Goal: Information Seeking & Learning: Learn about a topic

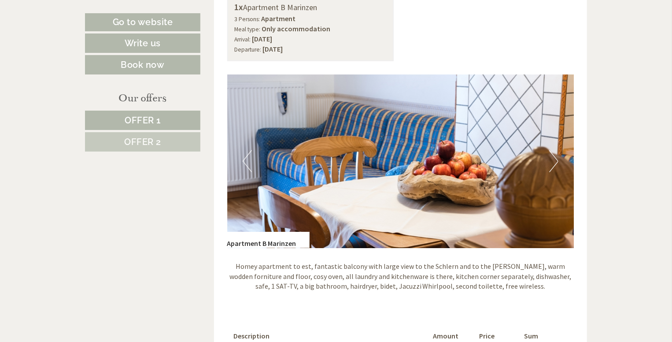
scroll to position [572, 0]
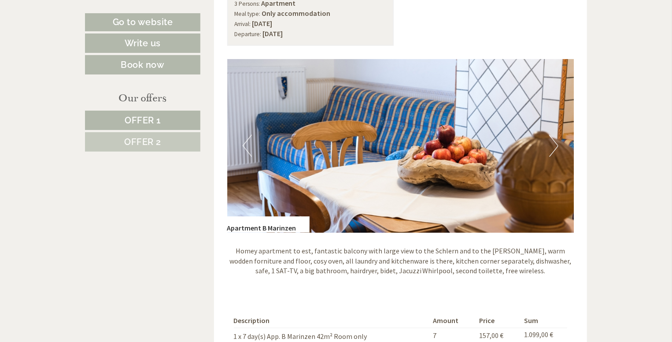
click at [553, 147] on button "Next" at bounding box center [553, 146] width 9 height 22
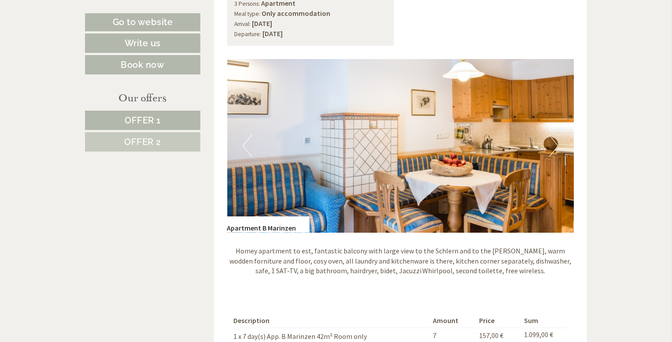
click at [553, 147] on button "Next" at bounding box center [553, 146] width 9 height 22
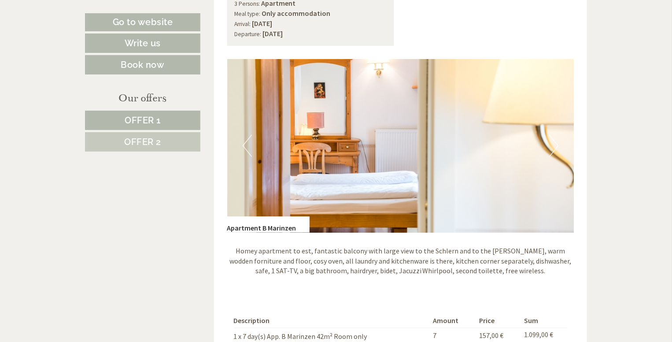
click at [553, 150] on button "Next" at bounding box center [553, 146] width 9 height 22
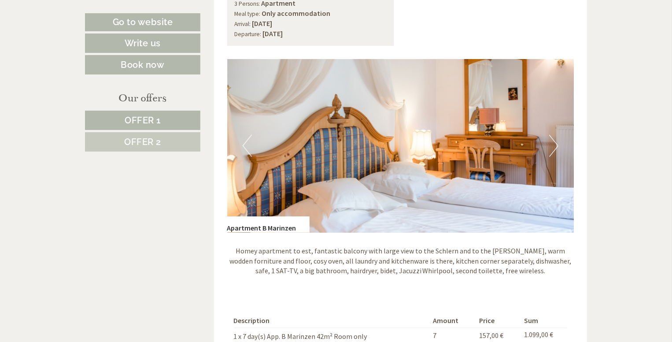
click at [248, 143] on button "Previous" at bounding box center [246, 146] width 9 height 22
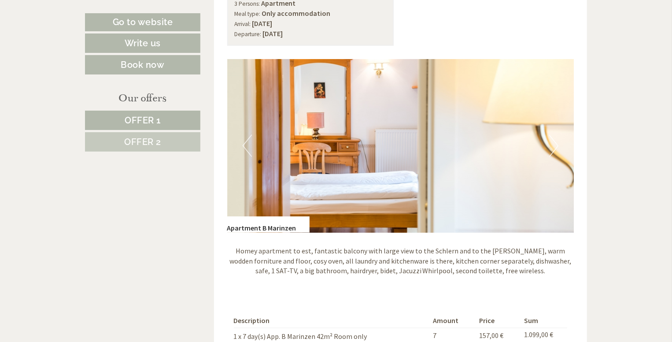
click at [556, 148] on button "Next" at bounding box center [553, 146] width 9 height 22
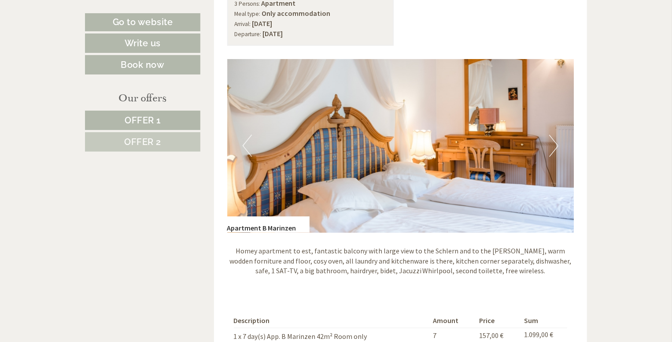
click at [556, 147] on button "Next" at bounding box center [553, 146] width 9 height 22
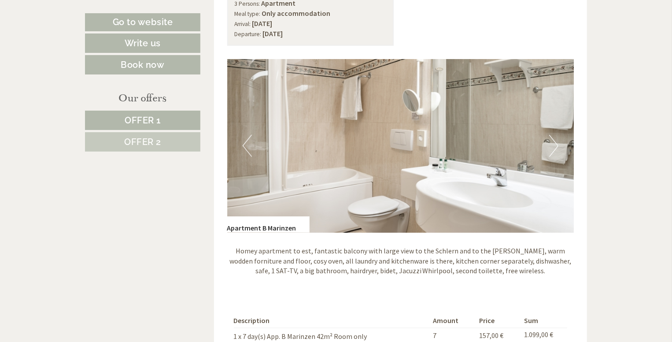
click at [556, 147] on button "Next" at bounding box center [553, 146] width 9 height 22
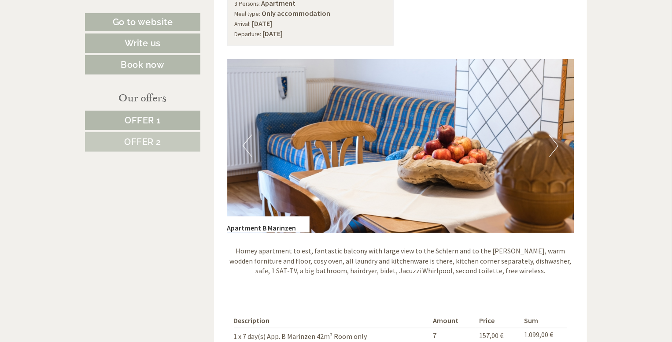
click at [556, 147] on button "Next" at bounding box center [553, 146] width 9 height 22
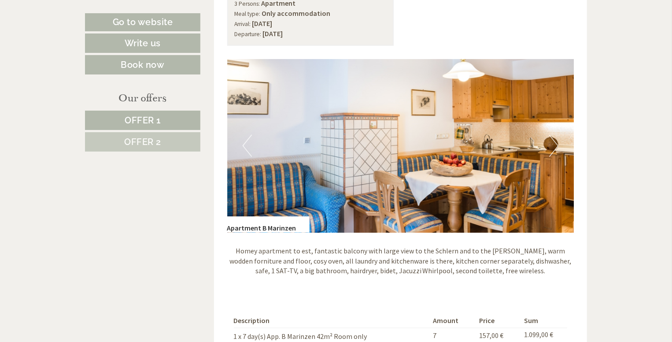
click at [556, 147] on button "Next" at bounding box center [553, 146] width 9 height 22
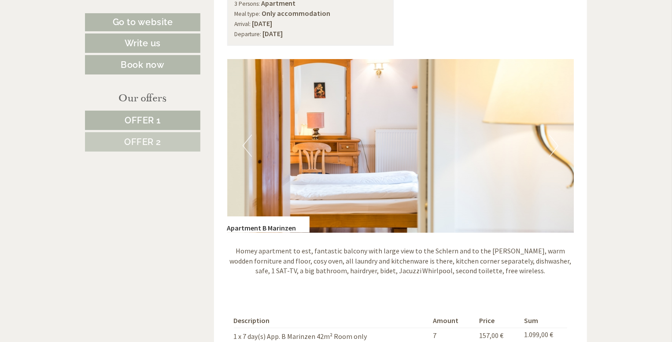
click at [556, 147] on button "Next" at bounding box center [553, 146] width 9 height 22
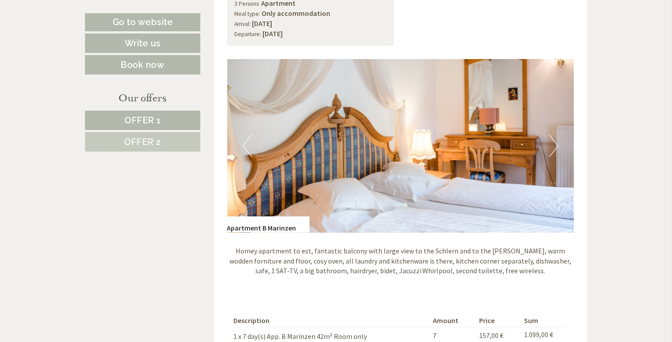
click at [556, 147] on button "Next" at bounding box center [553, 146] width 9 height 22
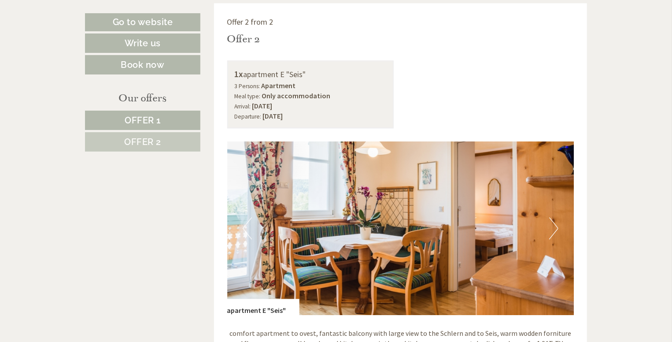
scroll to position [1100, 0]
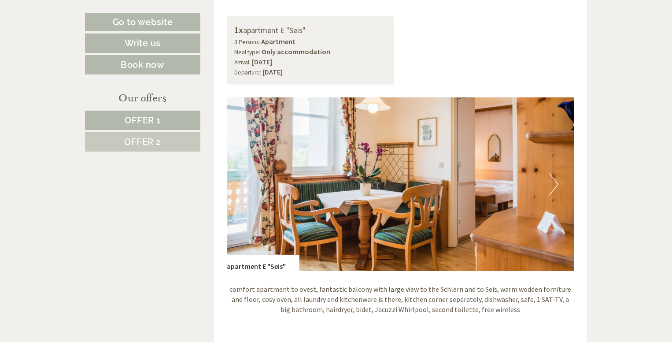
click at [556, 183] on button "Next" at bounding box center [553, 184] width 9 height 22
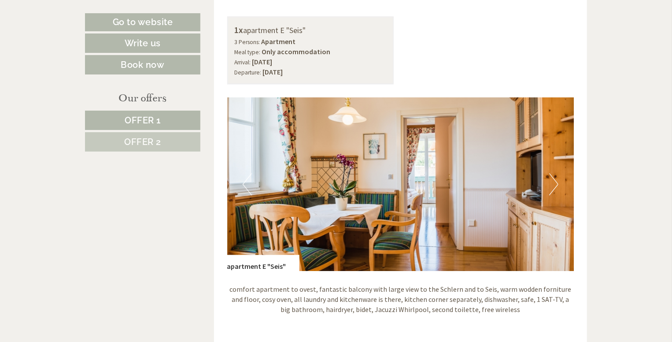
click at [556, 183] on button "Next" at bounding box center [553, 184] width 9 height 22
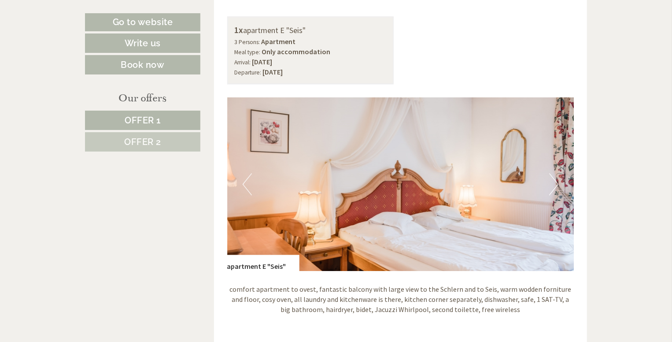
click at [556, 183] on button "Next" at bounding box center [553, 184] width 9 height 22
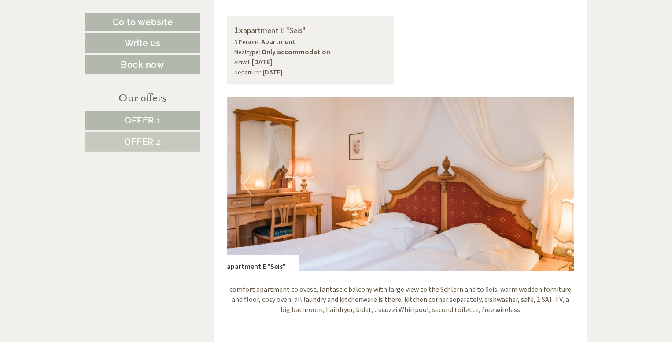
click at [556, 183] on button "Next" at bounding box center [553, 184] width 9 height 22
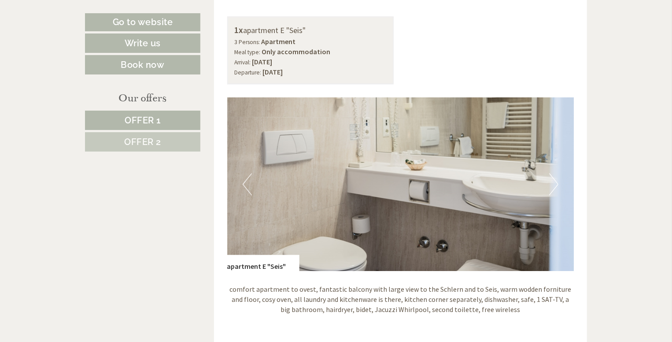
click at [556, 183] on button "Next" at bounding box center [553, 184] width 9 height 22
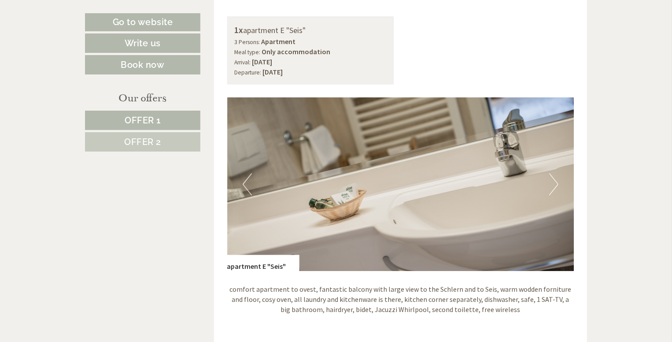
click at [556, 183] on button "Next" at bounding box center [553, 184] width 9 height 22
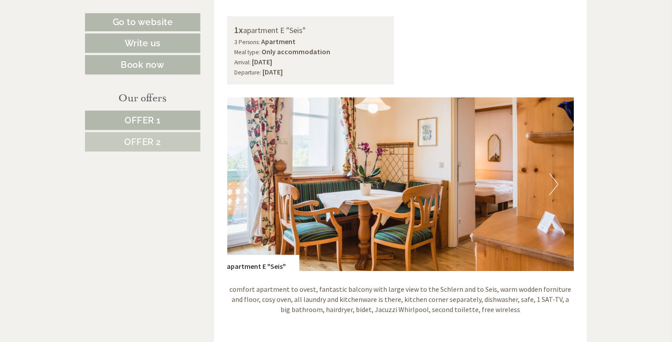
click at [556, 183] on button "Next" at bounding box center [553, 184] width 9 height 22
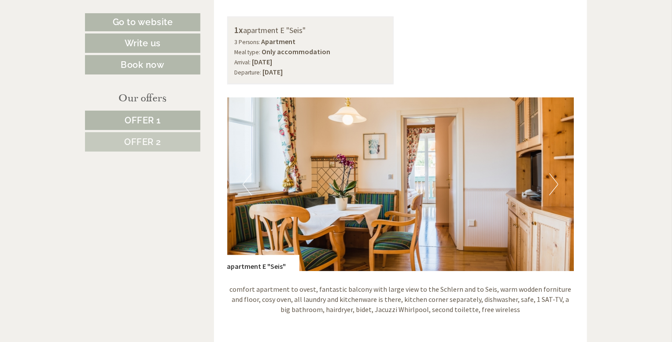
click at [556, 183] on button "Next" at bounding box center [553, 184] width 9 height 22
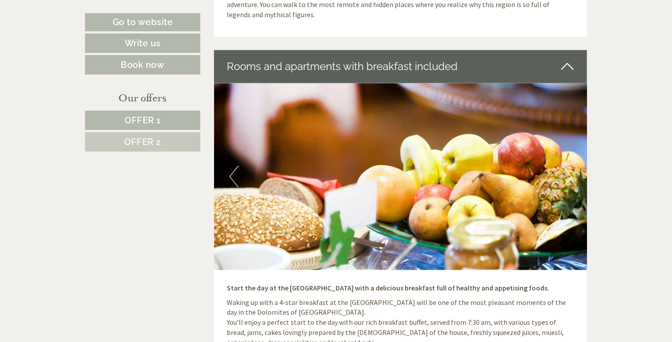
scroll to position [2288, 0]
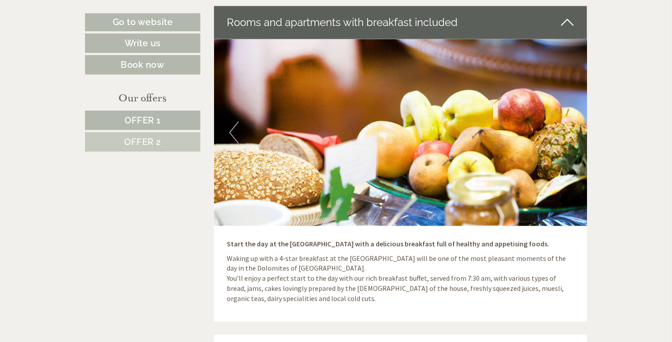
click at [569, 121] on button "Next" at bounding box center [566, 132] width 9 height 22
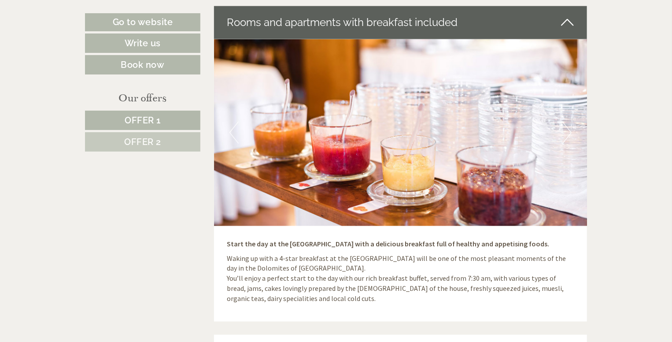
click at [569, 121] on button "Next" at bounding box center [566, 132] width 9 height 22
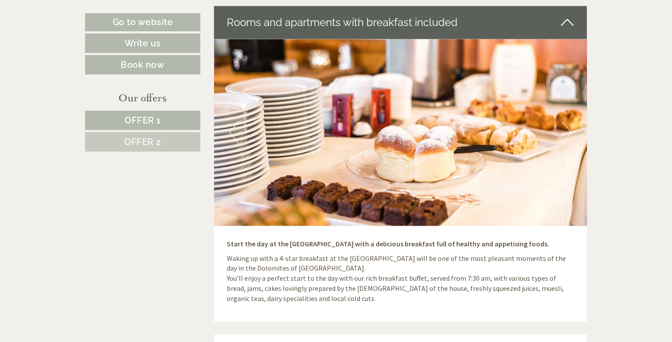
click at [569, 121] on button "Next" at bounding box center [566, 132] width 9 height 22
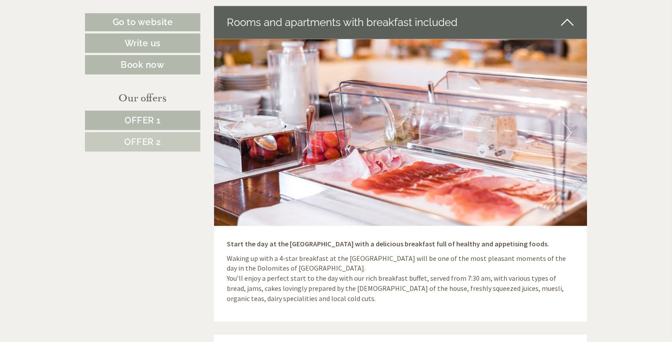
click at [569, 121] on button "Next" at bounding box center [566, 132] width 9 height 22
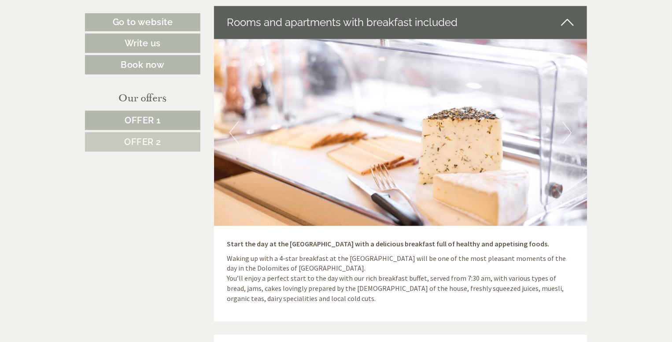
click at [569, 121] on button "Next" at bounding box center [566, 132] width 9 height 22
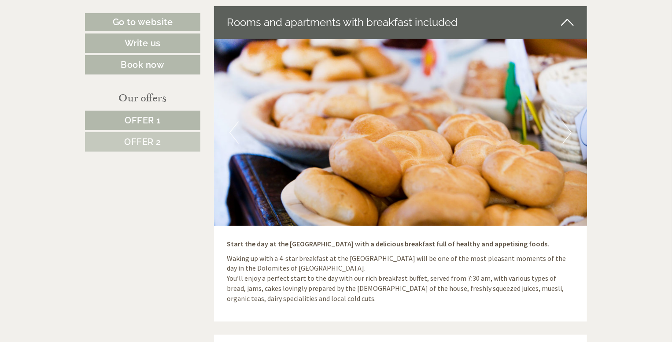
click at [569, 121] on button "Next" at bounding box center [566, 132] width 9 height 22
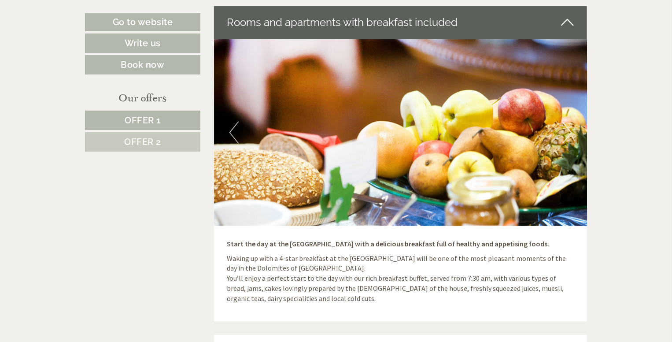
click at [569, 121] on button "Next" at bounding box center [566, 132] width 9 height 22
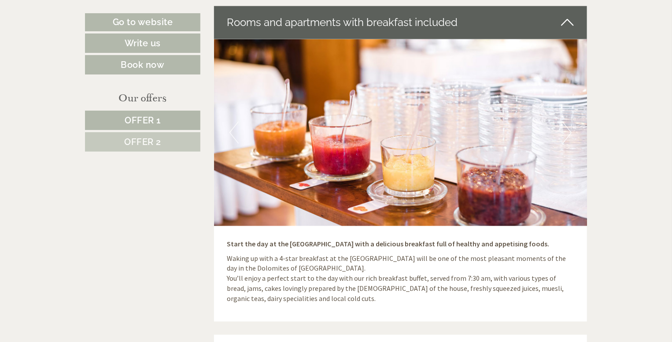
click at [569, 121] on button "Next" at bounding box center [566, 132] width 9 height 22
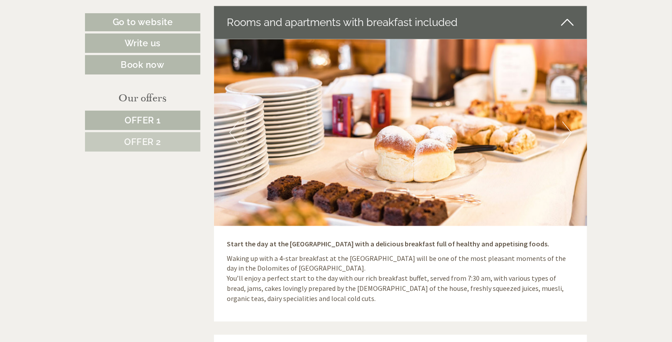
click at [569, 121] on button "Next" at bounding box center [566, 132] width 9 height 22
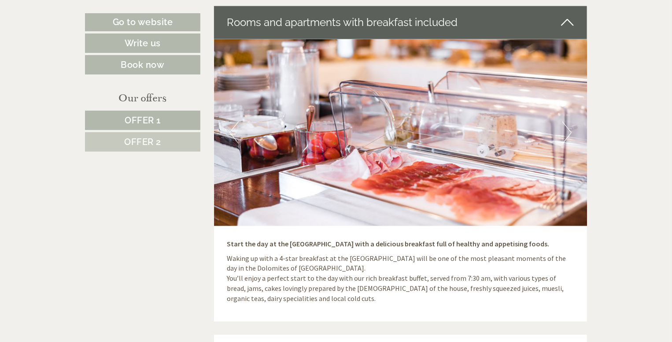
click at [569, 121] on button "Next" at bounding box center [566, 132] width 9 height 22
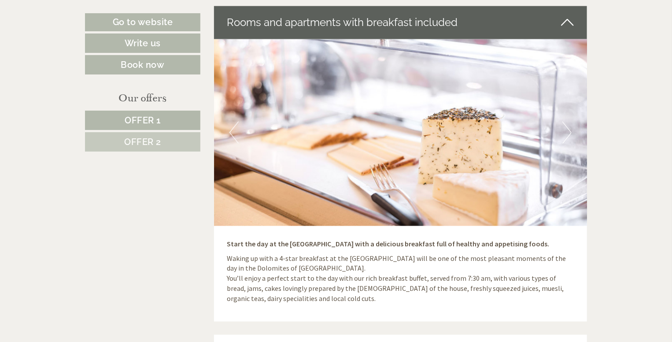
click at [569, 121] on button "Next" at bounding box center [566, 132] width 9 height 22
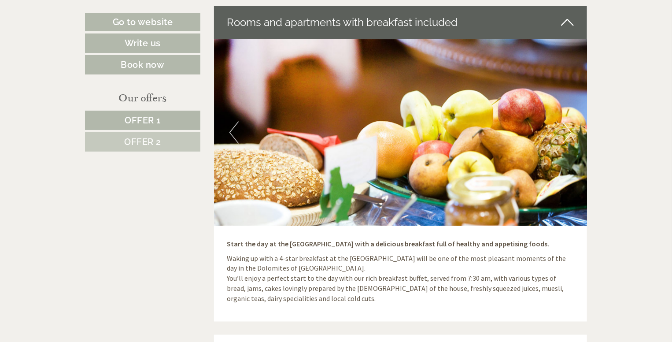
click at [569, 121] on button "Next" at bounding box center [566, 132] width 9 height 22
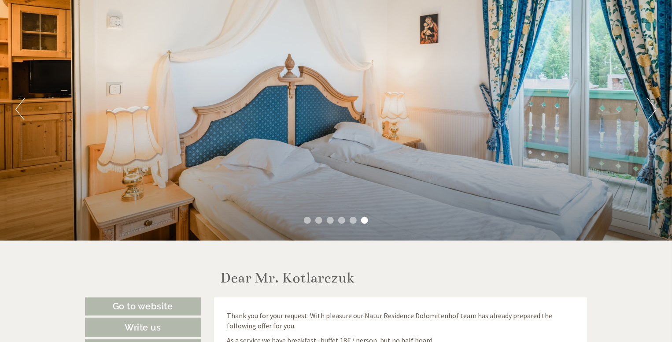
scroll to position [0, 0]
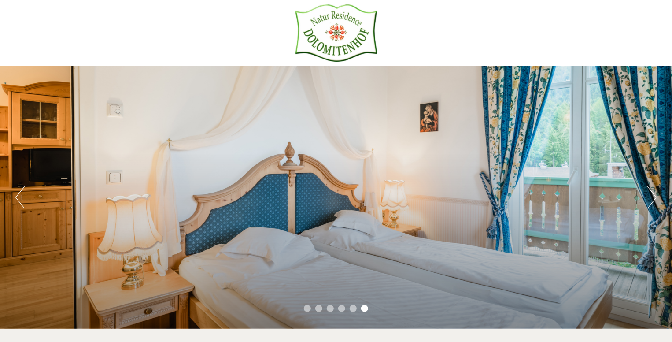
click at [653, 196] on button "Next" at bounding box center [651, 197] width 9 height 22
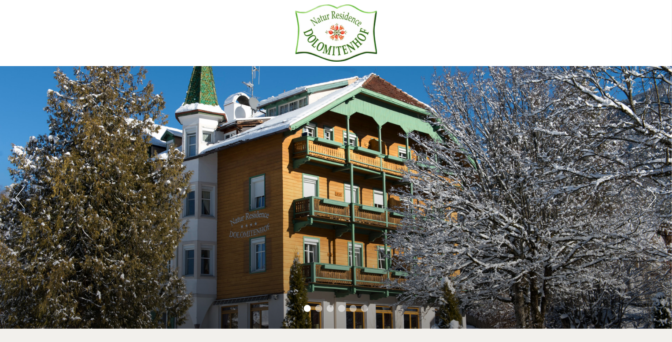
click at [653, 196] on button "Next" at bounding box center [651, 197] width 9 height 22
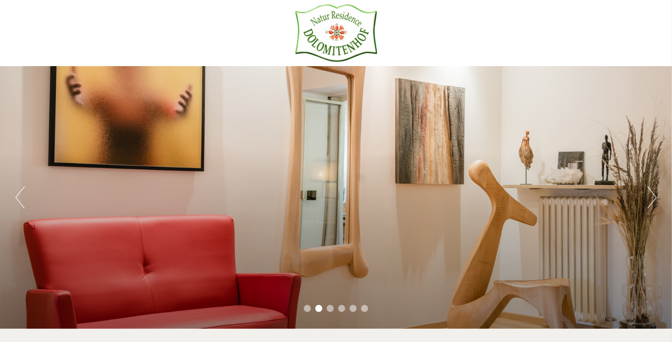
click at [653, 196] on button "Next" at bounding box center [651, 197] width 9 height 22
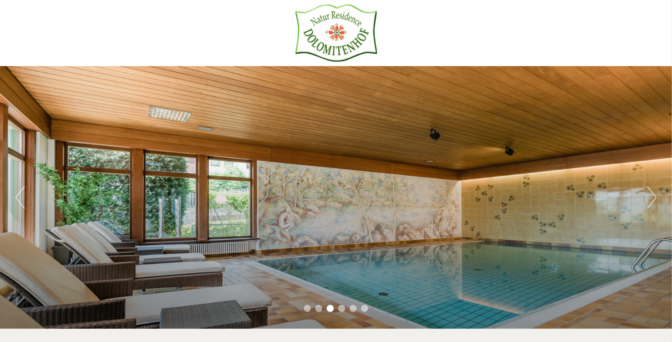
click at [653, 196] on button "Next" at bounding box center [651, 197] width 9 height 22
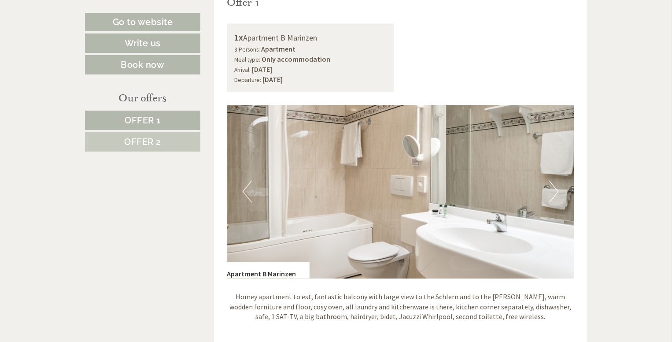
scroll to position [572, 0]
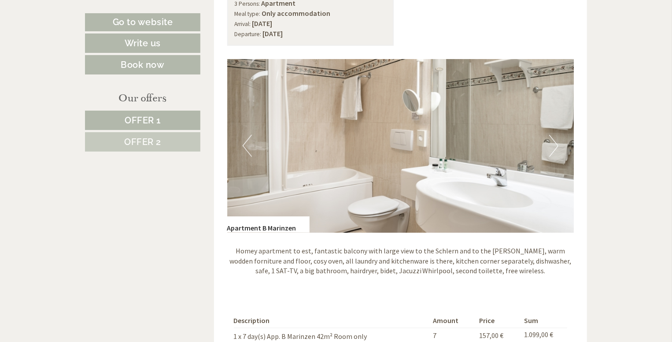
click at [557, 145] on button "Next" at bounding box center [553, 146] width 9 height 22
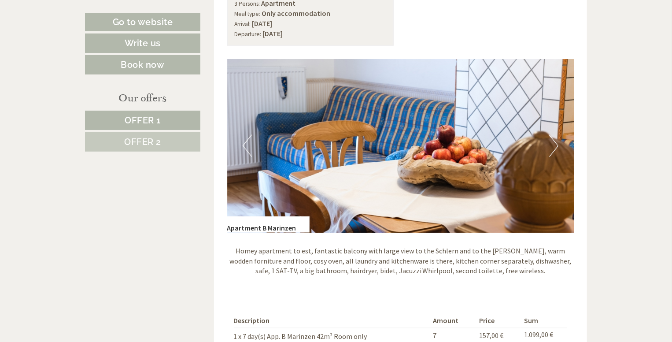
click at [557, 145] on button "Next" at bounding box center [553, 146] width 9 height 22
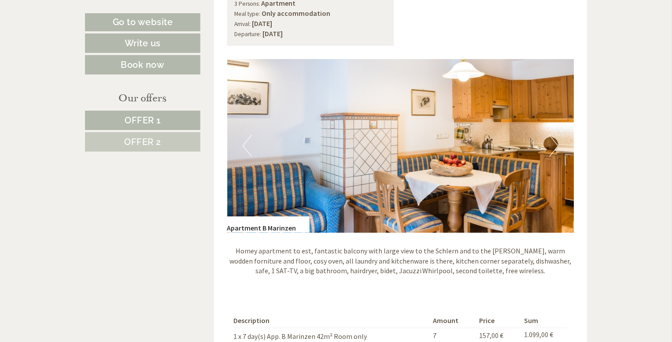
click at [556, 145] on button "Next" at bounding box center [553, 146] width 9 height 22
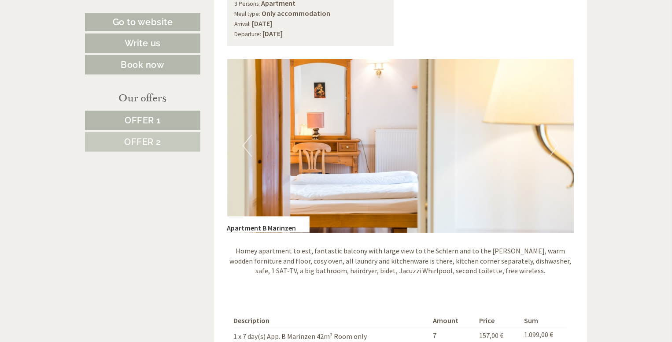
click at [554, 147] on button "Next" at bounding box center [553, 146] width 9 height 22
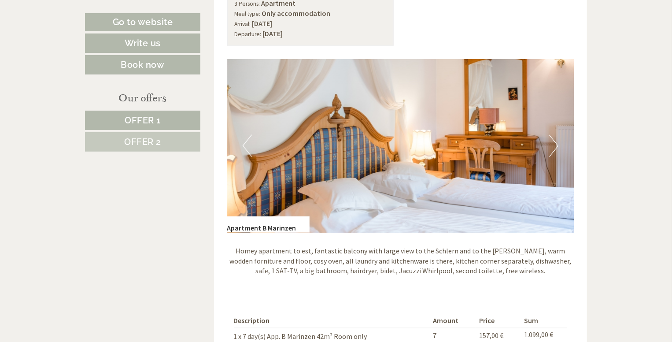
click at [554, 147] on button "Next" at bounding box center [553, 146] width 9 height 22
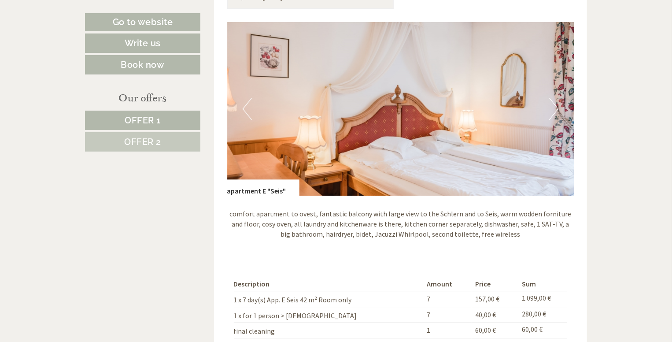
scroll to position [1188, 0]
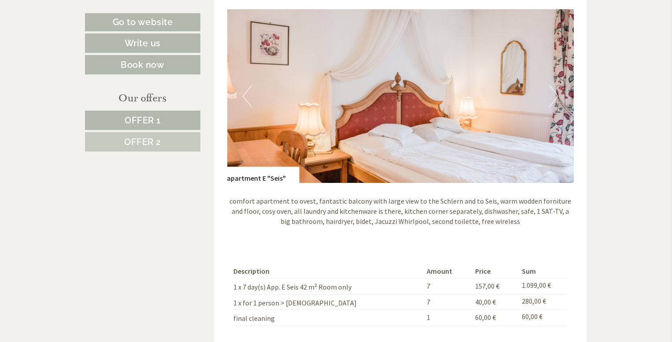
click at [555, 96] on button "Next" at bounding box center [553, 96] width 9 height 22
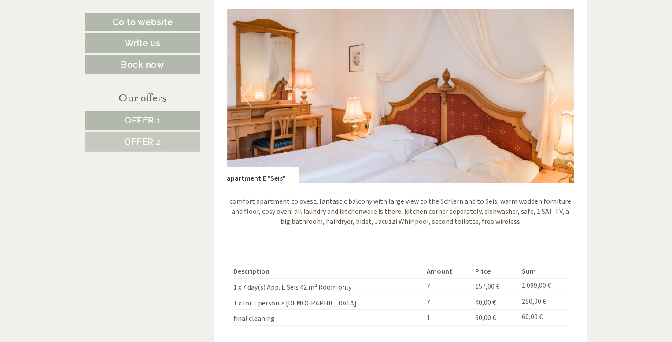
click at [555, 96] on button "Next" at bounding box center [553, 96] width 9 height 22
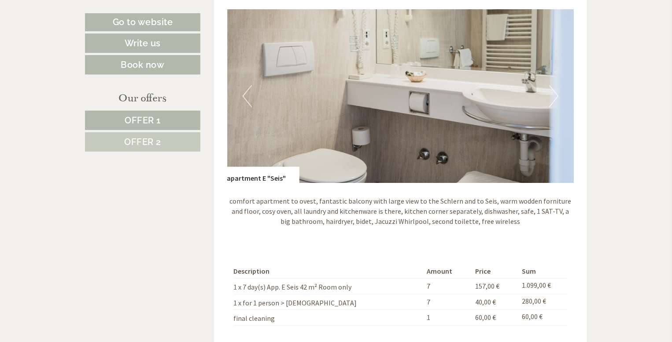
click at [555, 96] on button "Next" at bounding box center [553, 96] width 9 height 22
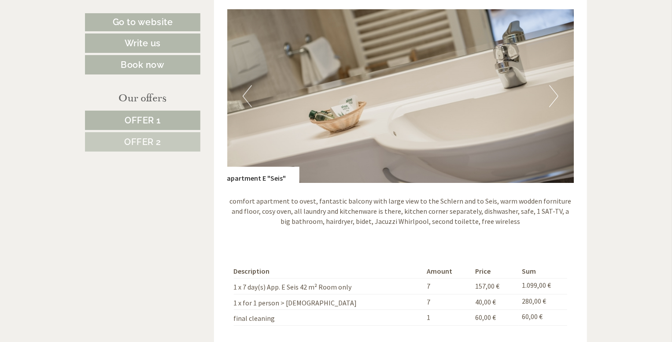
click at [555, 96] on button "Next" at bounding box center [553, 96] width 9 height 22
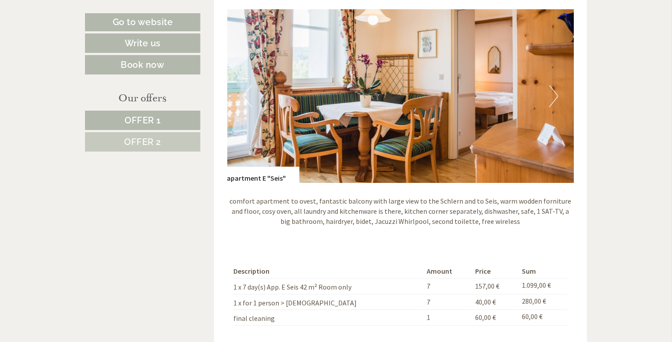
click at [555, 92] on button "Next" at bounding box center [553, 96] width 9 height 22
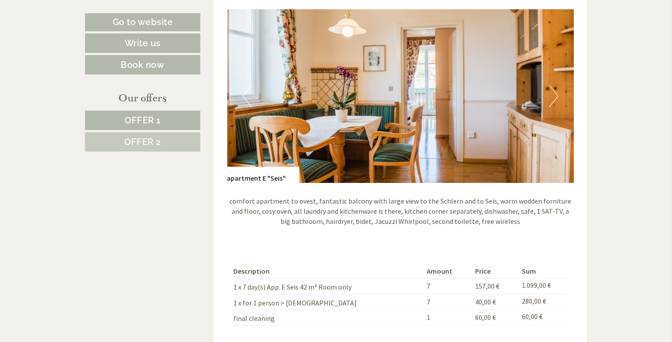
click at [555, 92] on button "Next" at bounding box center [553, 96] width 9 height 22
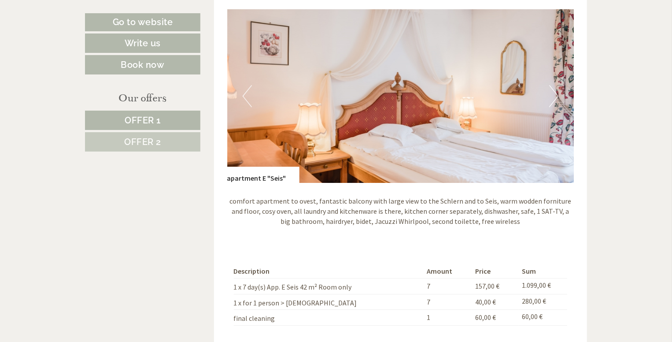
click at [555, 92] on button "Next" at bounding box center [553, 96] width 9 height 22
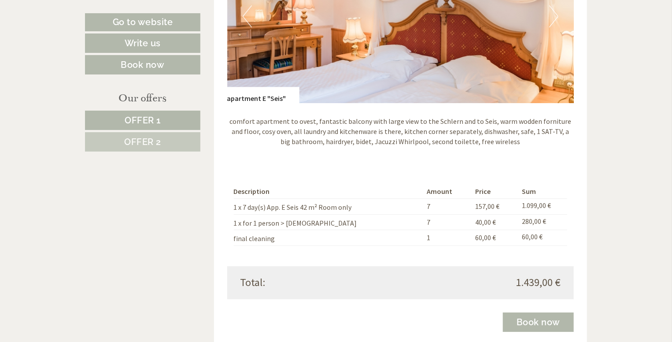
scroll to position [1276, 0]
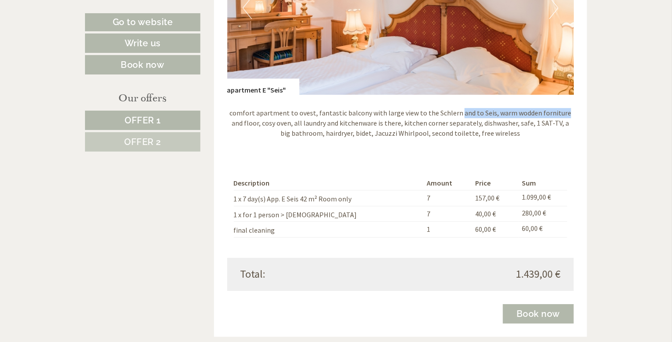
drag, startPoint x: 453, startPoint y: 112, endPoint x: 558, endPoint y: 113, distance: 105.2
click at [558, 113] on p "comfort apartment to ovest, fantastic balcony with large view to the Schlern an…" at bounding box center [400, 123] width 347 height 30
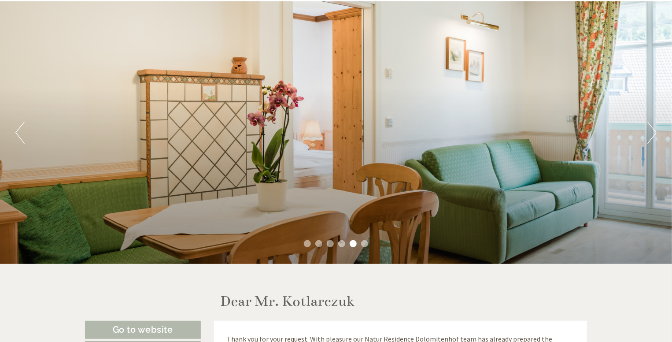
scroll to position [44, 0]
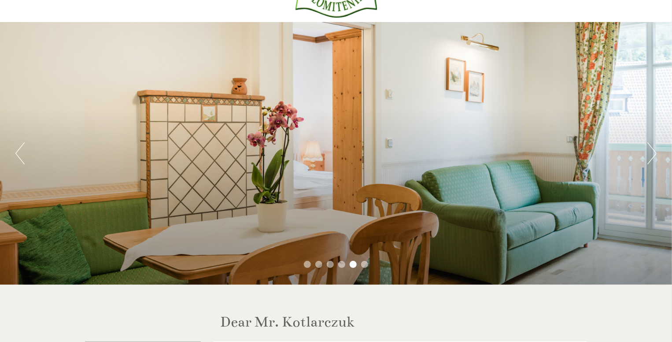
click at [654, 152] on button "Next" at bounding box center [651, 153] width 9 height 22
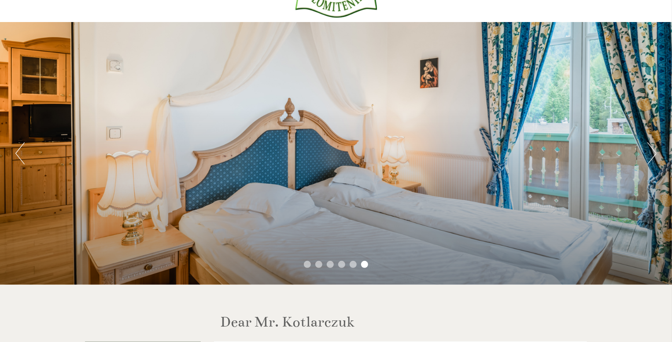
click at [654, 152] on button "Next" at bounding box center [651, 153] width 9 height 22
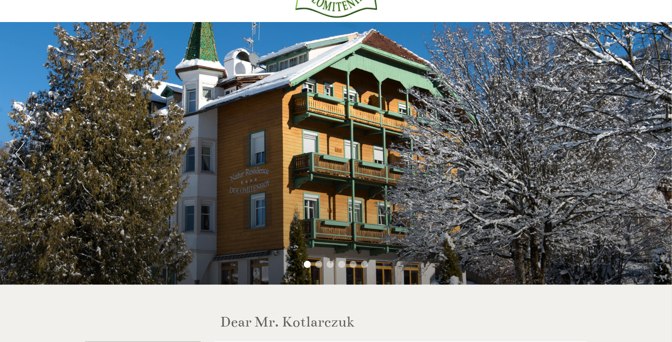
click at [654, 152] on button "Next" at bounding box center [651, 153] width 9 height 22
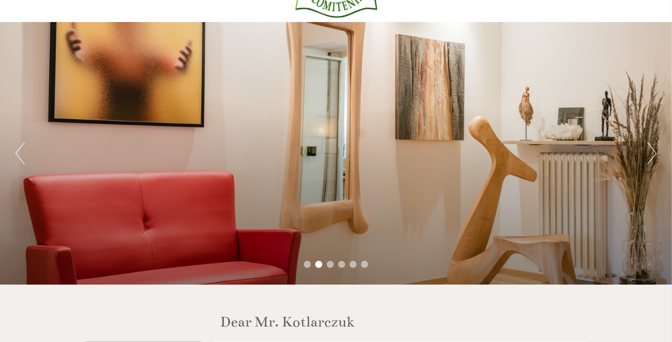
click at [654, 152] on button "Next" at bounding box center [651, 153] width 9 height 22
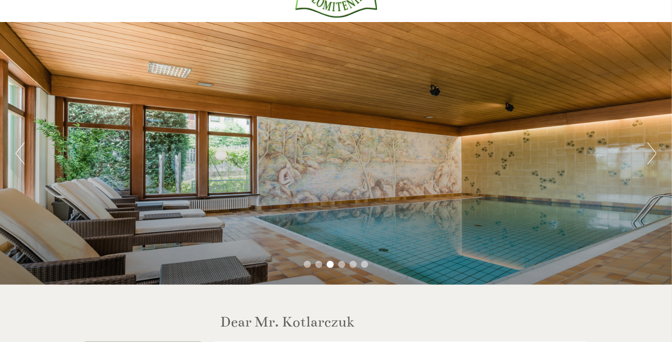
click at [654, 143] on button "Next" at bounding box center [651, 153] width 9 height 22
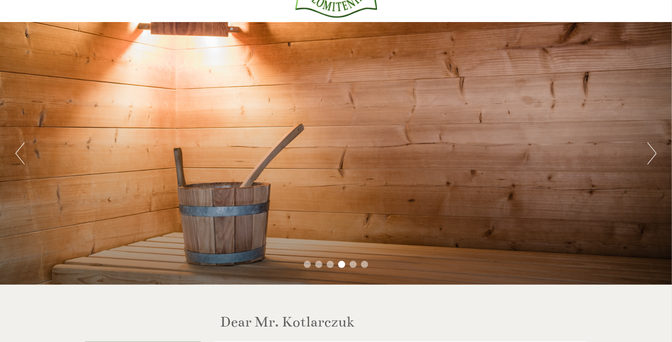
click at [650, 155] on button "Next" at bounding box center [651, 153] width 9 height 22
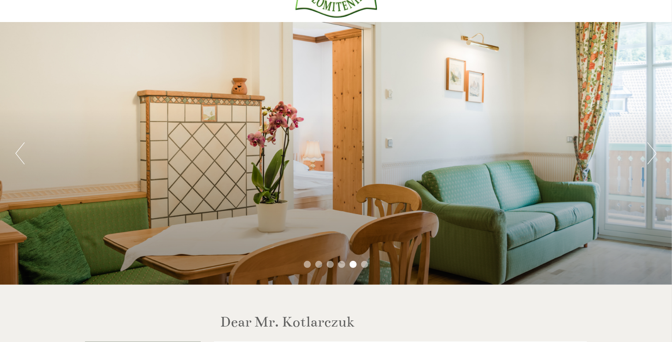
click at [650, 155] on button "Next" at bounding box center [651, 153] width 9 height 22
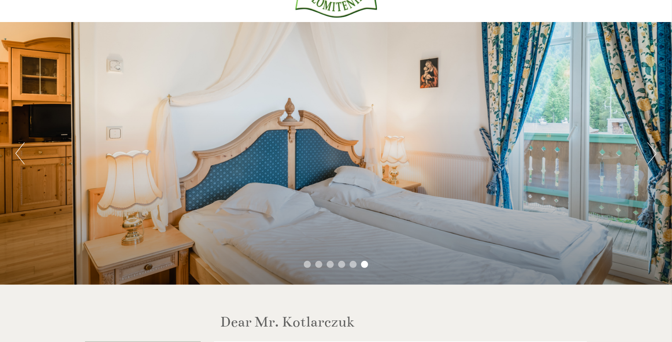
click at [650, 155] on button "Next" at bounding box center [651, 153] width 9 height 22
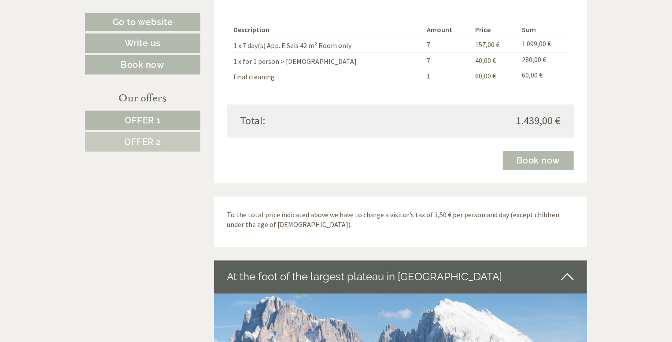
scroll to position [1364, 0]
